Goal: Information Seeking & Learning: Find specific fact

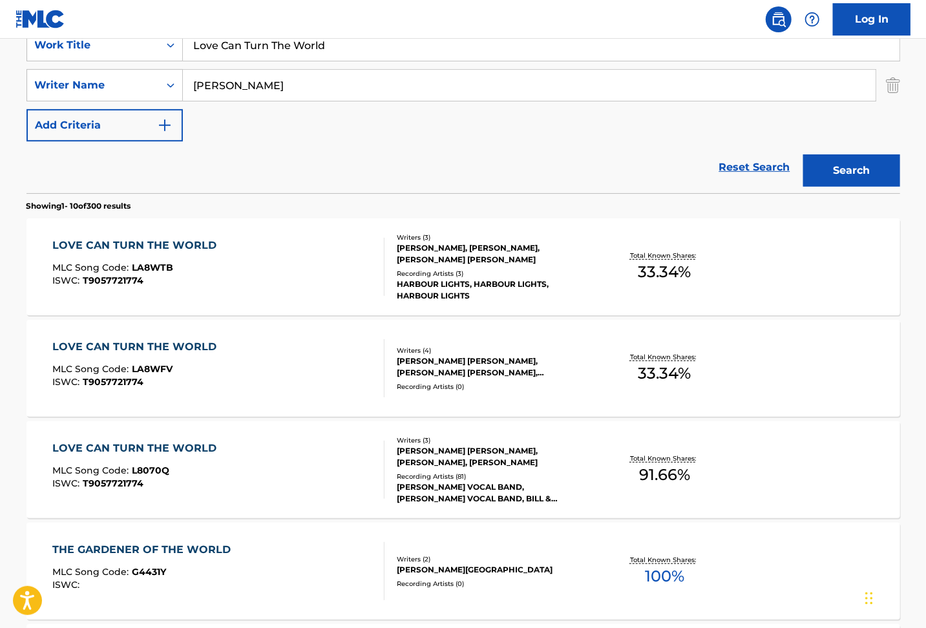
drag, startPoint x: 336, startPoint y: 45, endPoint x: 125, endPoint y: 34, distance: 211.7
click at [125, 34] on div "Log In The MLC Public Work Search The accuracy and completeness of The MLC's da…" at bounding box center [463, 552] width 926 height 1623
paste input "Yo Se Que No Es Feliz"
type input "Yo Se Que No Es Feliz"
click at [143, 70] on div "SearchWithCriteria301269ab-112f-4ae6-a3d9-12aca10f33f5 Writer Name [PERSON_NAME]" at bounding box center [464, 85] width 874 height 32
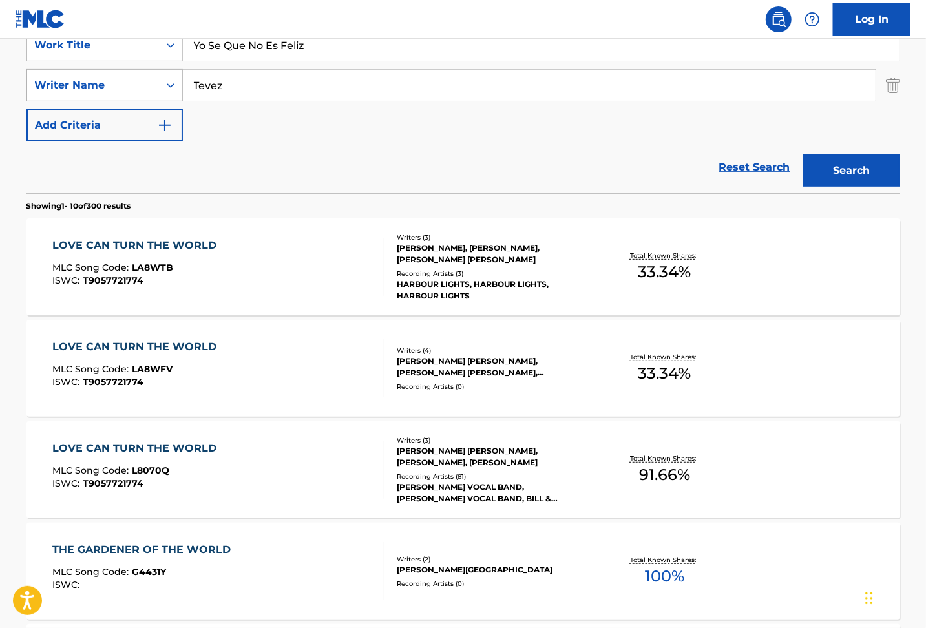
type input "Tevez"
click at [804, 155] on button "Search" at bounding box center [852, 171] width 97 height 32
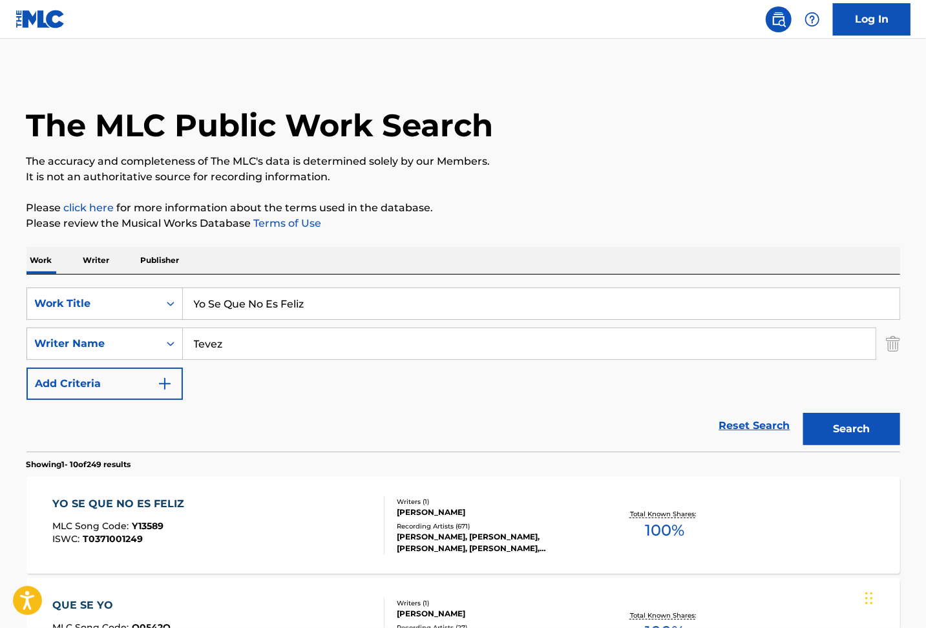
click at [217, 485] on div "YO SE QUE NO ES FELIZ MLC Song Code : Y13589 ISWC : T0371001249 Writers ( 1 ) […" at bounding box center [464, 525] width 874 height 97
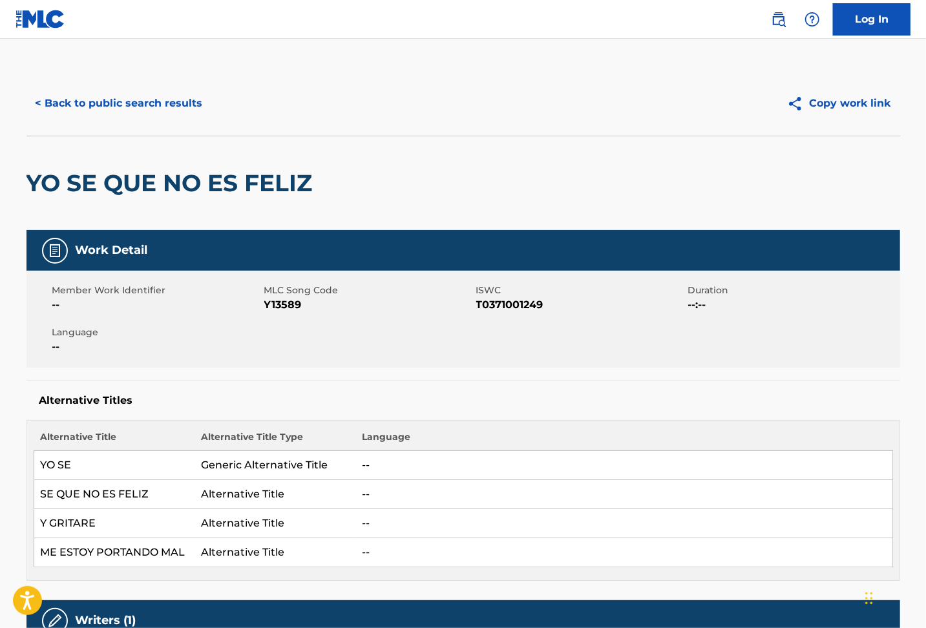
click at [76, 96] on button "< Back to public search results" at bounding box center [120, 103] width 186 height 32
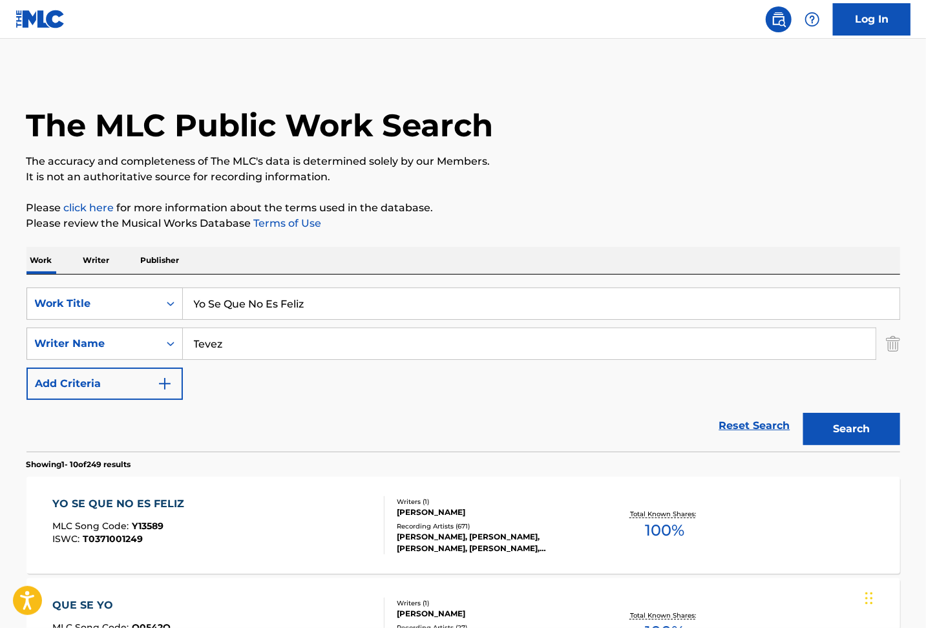
scroll to position [259, 0]
